Goal: Navigation & Orientation: Find specific page/section

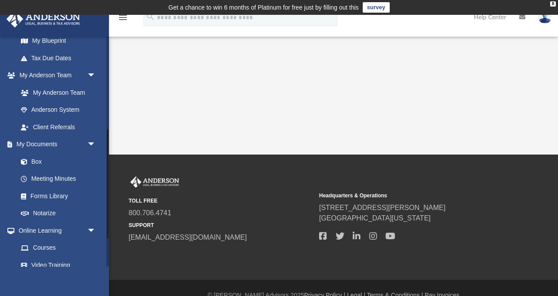
scroll to position [197, 0]
click at [36, 159] on link "Box" at bounding box center [60, 160] width 97 height 17
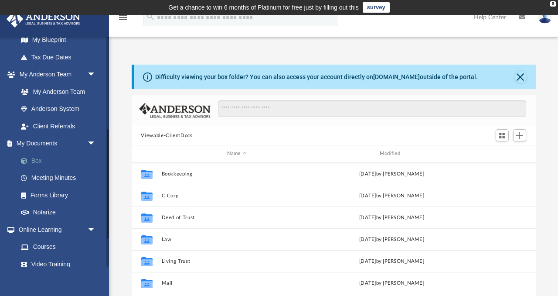
scroll to position [198, 404]
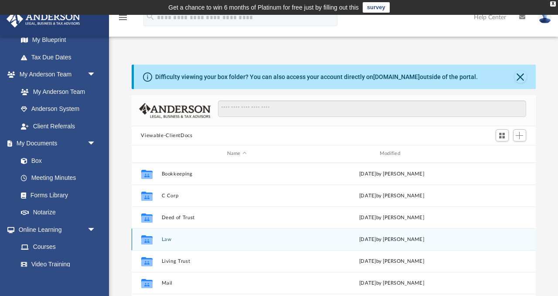
click at [165, 239] on button "Law" at bounding box center [236, 239] width 151 height 6
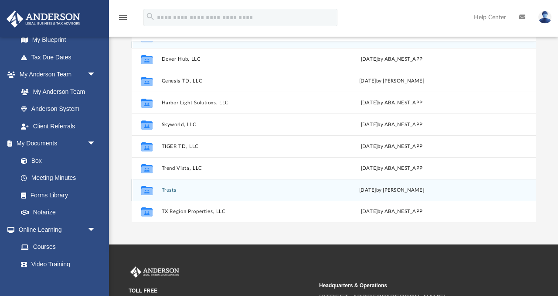
scroll to position [130, 0]
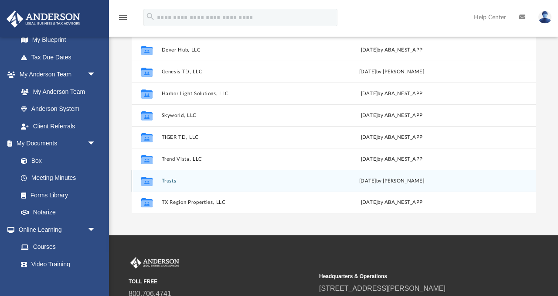
click at [171, 179] on button "Trusts" at bounding box center [236, 181] width 151 height 6
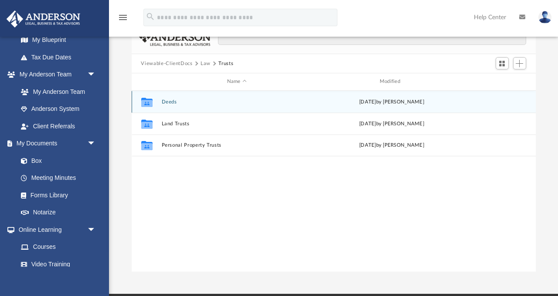
scroll to position [71, 0]
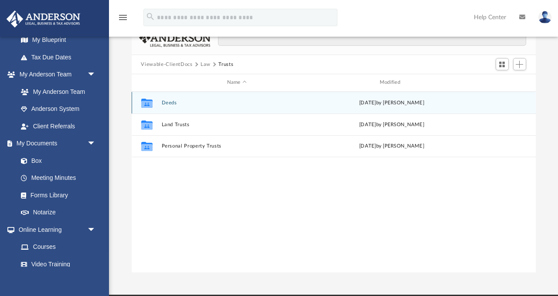
click at [168, 101] on button "Deeds" at bounding box center [236, 103] width 151 height 6
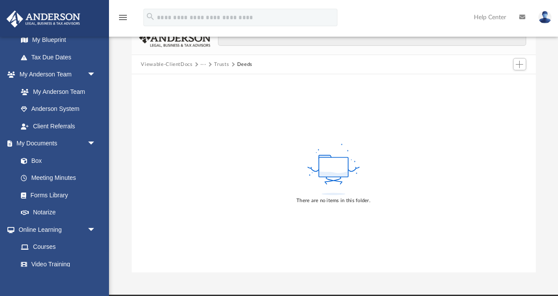
click at [218, 63] on button "Trusts" at bounding box center [221, 65] width 15 height 8
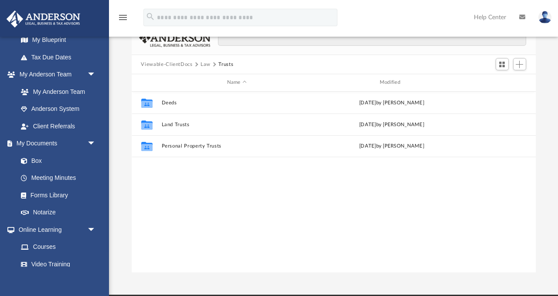
scroll to position [198, 404]
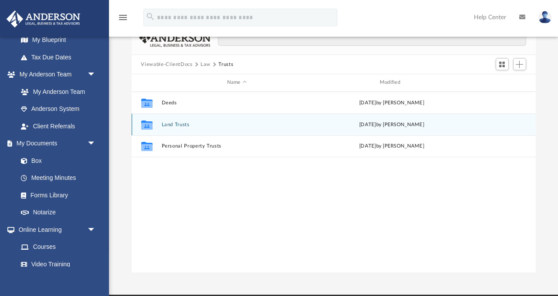
click at [176, 124] on button "Land Trusts" at bounding box center [236, 125] width 151 height 6
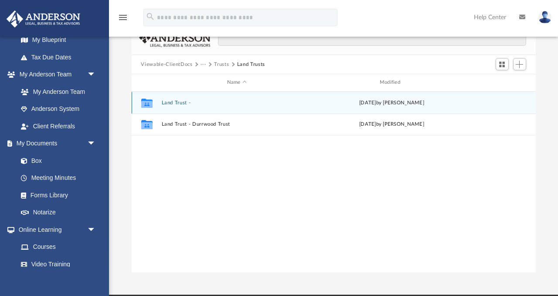
click at [174, 102] on button "Land Trust -" at bounding box center [236, 103] width 151 height 6
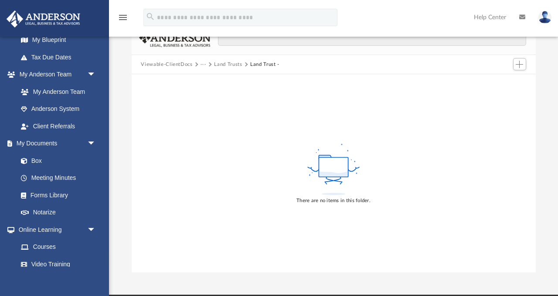
click at [223, 62] on button "Land Trusts" at bounding box center [228, 65] width 28 height 8
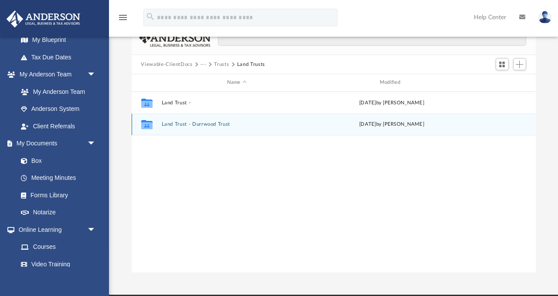
click at [168, 123] on button "Land Trust - Durrwood Trust" at bounding box center [236, 124] width 151 height 6
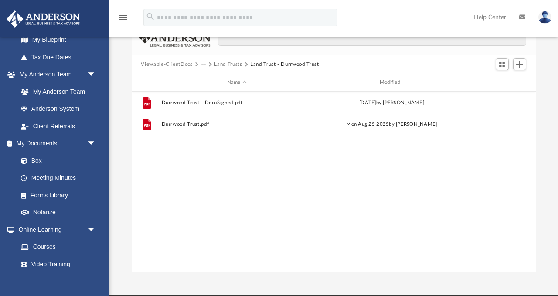
click at [230, 63] on button "Land Trusts" at bounding box center [228, 65] width 28 height 8
click at [216, 63] on button "Trusts" at bounding box center [221, 65] width 15 height 8
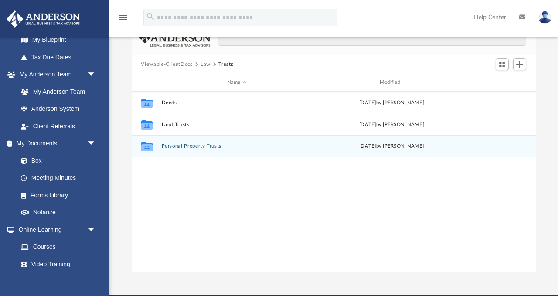
click at [172, 144] on button "Personal Property Trusts" at bounding box center [236, 146] width 151 height 6
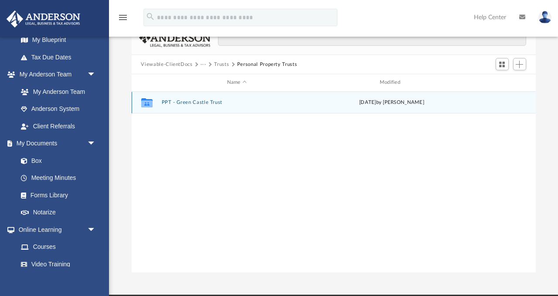
click at [204, 100] on button "PPT - Green Castle Trust" at bounding box center [236, 102] width 151 height 6
